Goal: Transaction & Acquisition: Purchase product/service

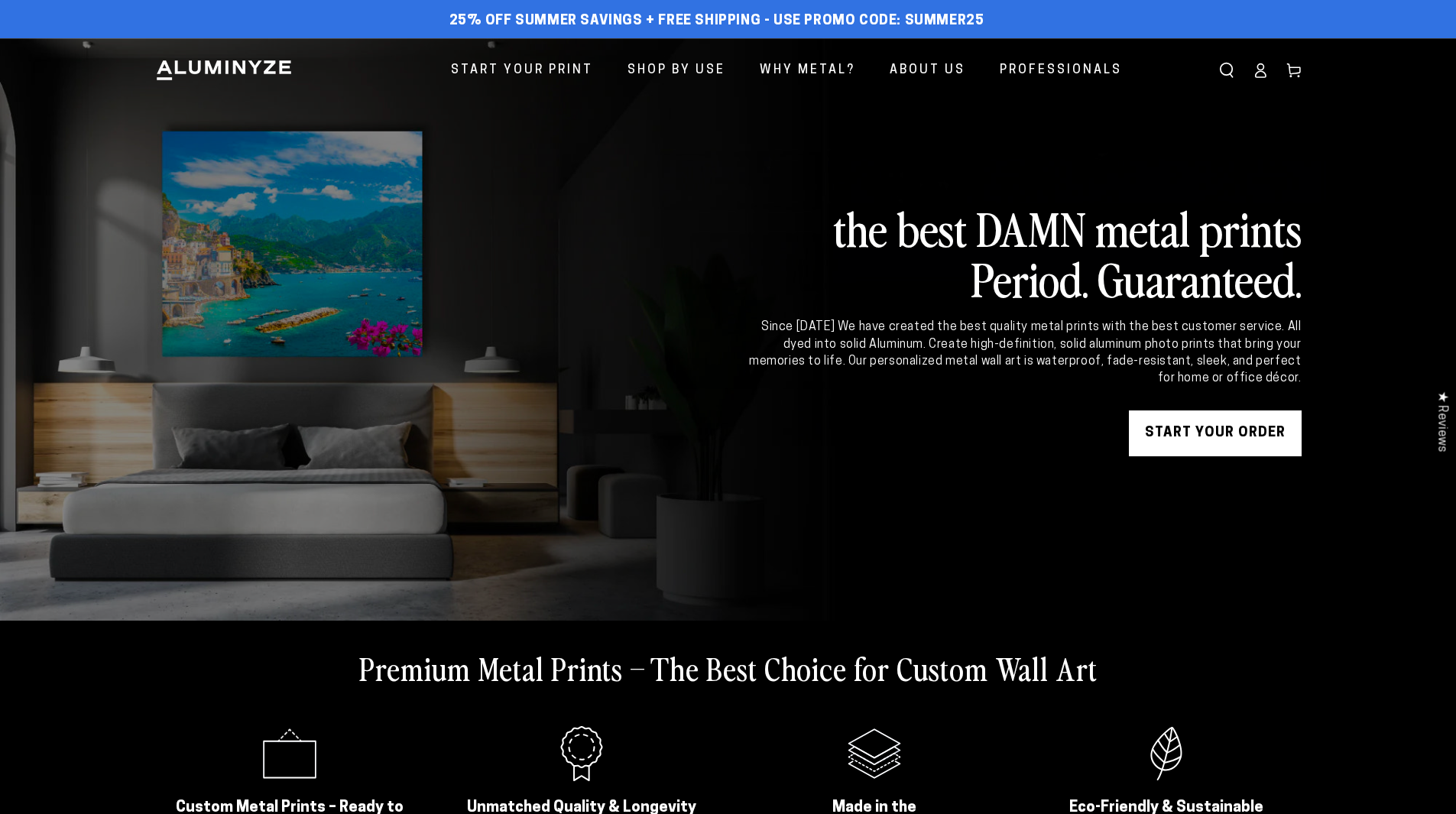
click at [1179, 429] on link "START YOUR Order" at bounding box center [1215, 433] width 172 height 46
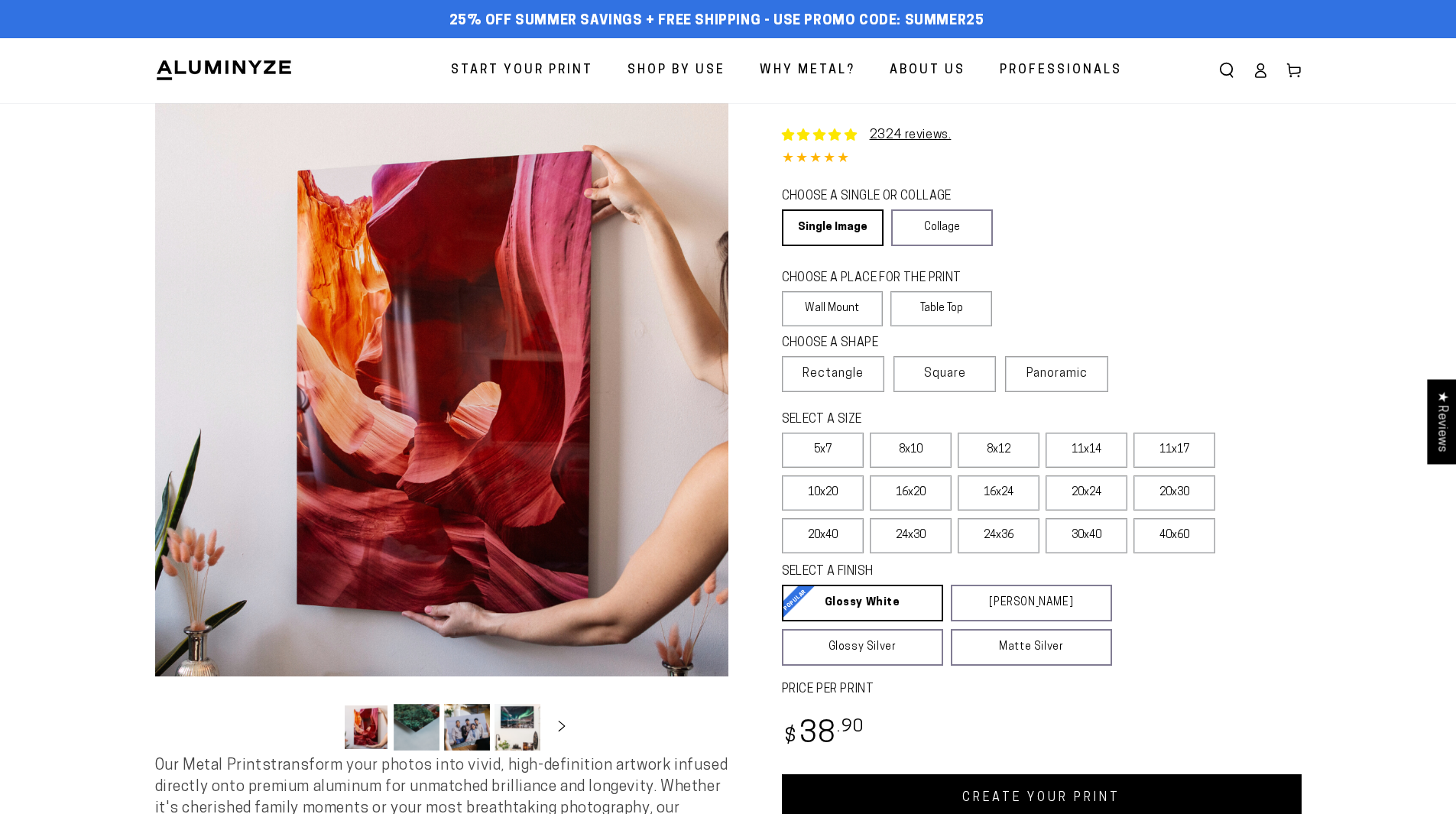
select select "**********"
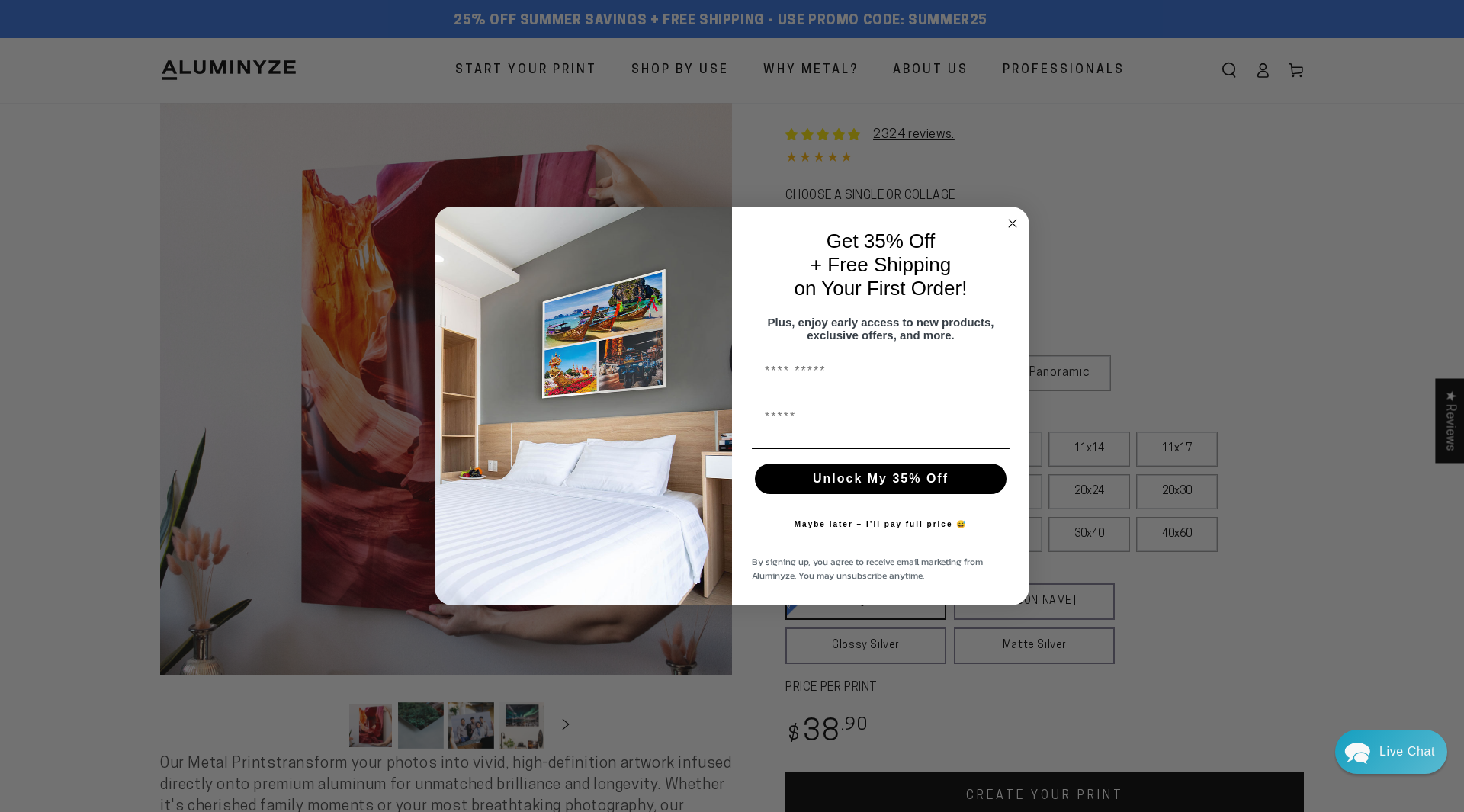
click at [1011, 214] on circle "Close dialog" at bounding box center [1013, 223] width 18 height 18
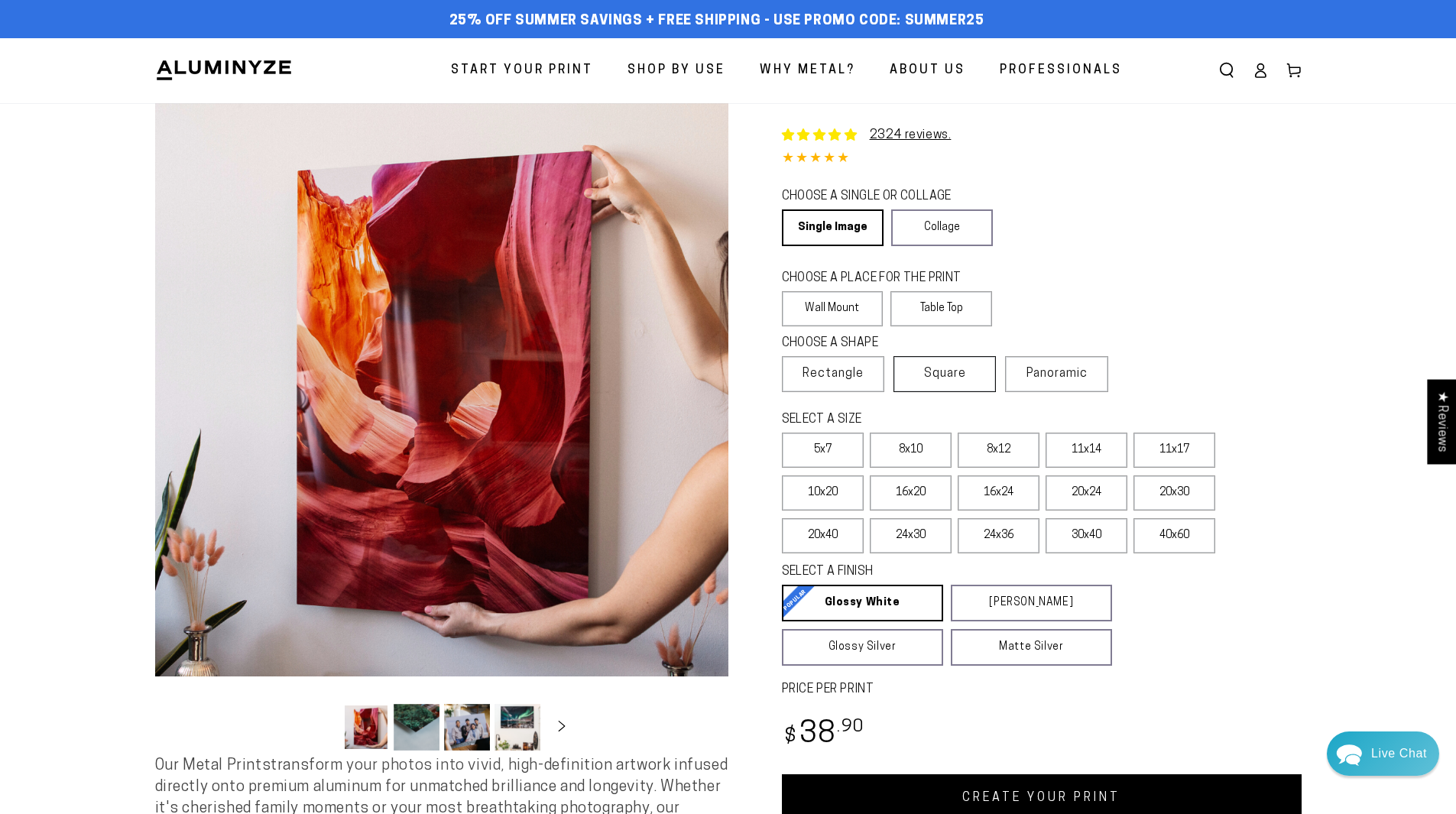
click at [959, 365] on span "Square" at bounding box center [945, 373] width 42 height 18
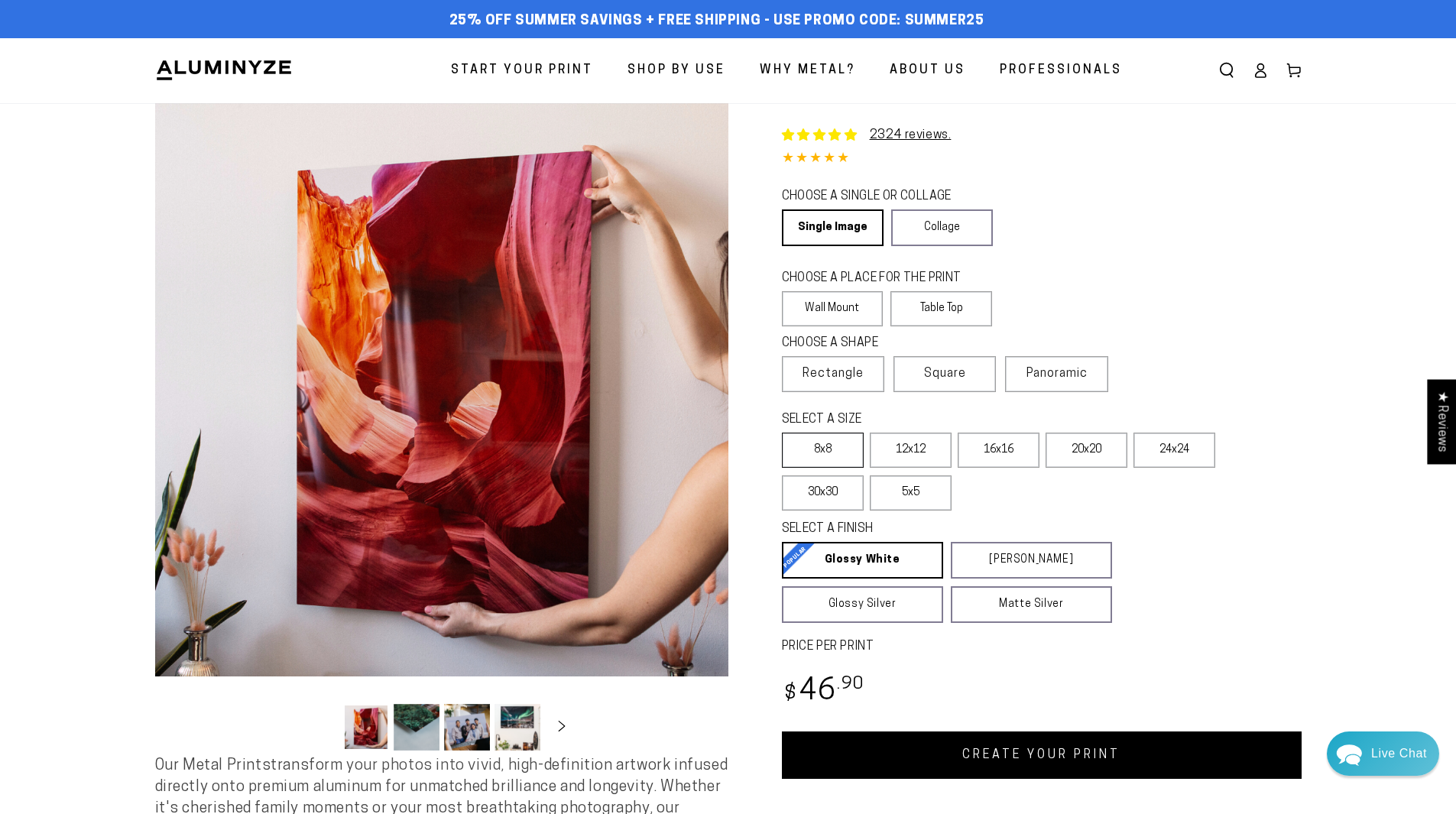
click at [839, 445] on label "8x8" at bounding box center [823, 450] width 82 height 35
click at [1236, 569] on fieldset "SELECT A FINISH Learn more Glossy White Glossy White Our bright white glossy su…" at bounding box center [1026, 572] width 489 height 102
click at [925, 454] on label "12x12" at bounding box center [911, 450] width 82 height 35
click at [830, 443] on label "8x8" at bounding box center [823, 450] width 82 height 35
